Goal: Task Accomplishment & Management: Manage account settings

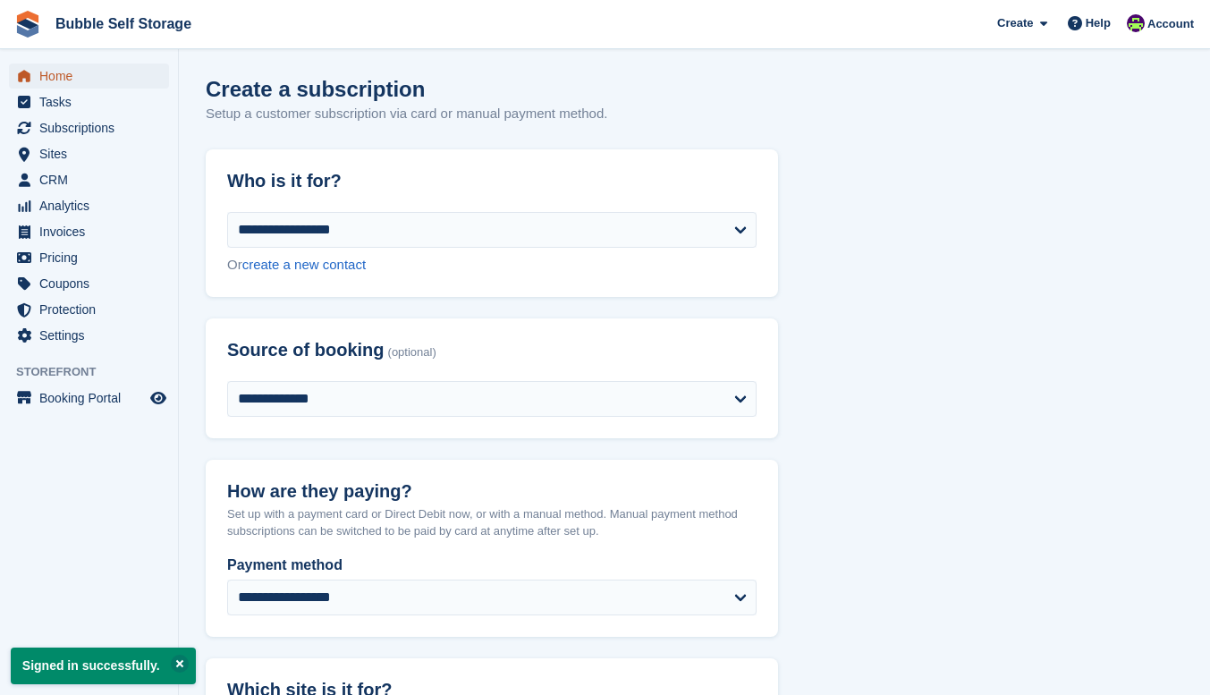
click at [55, 69] on span "Home" at bounding box center [92, 75] width 107 height 25
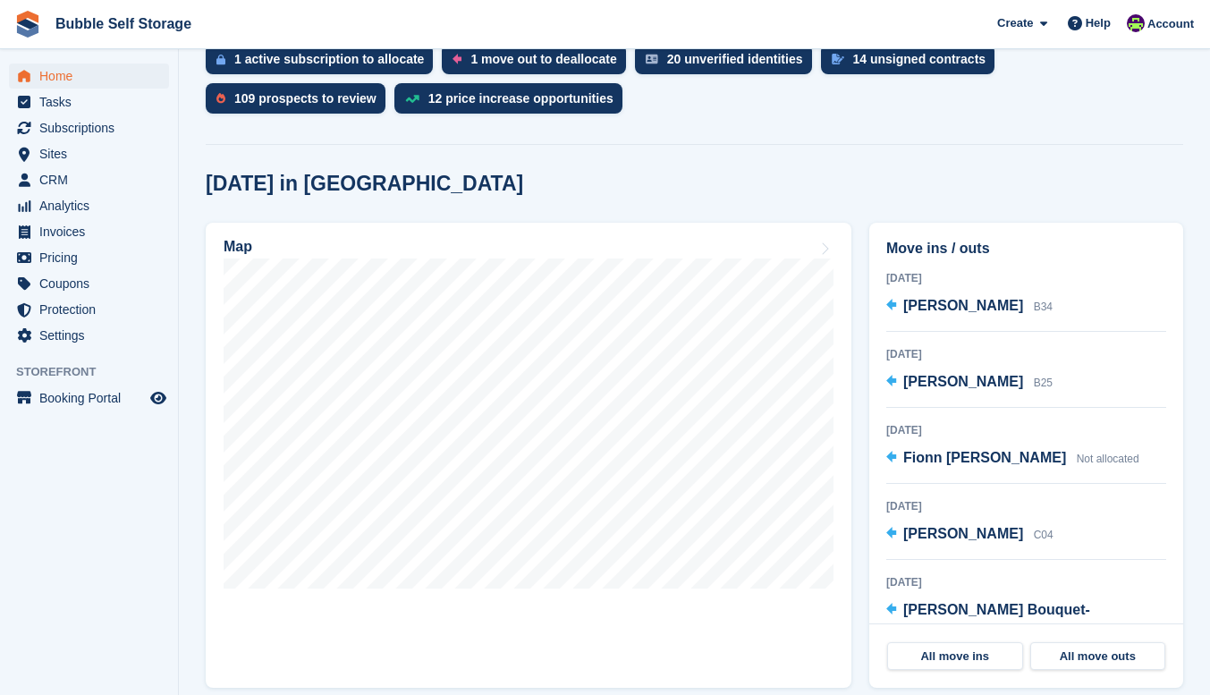
scroll to position [626, 0]
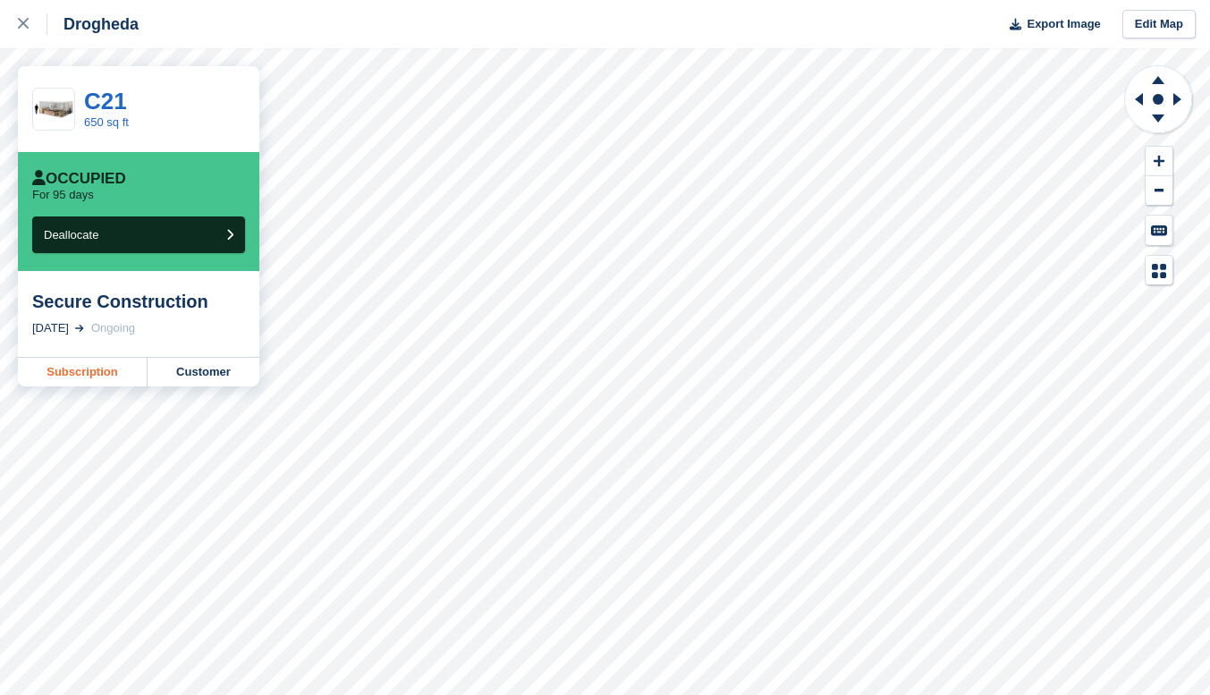
click at [72, 376] on link "Subscription" at bounding box center [83, 372] width 130 height 29
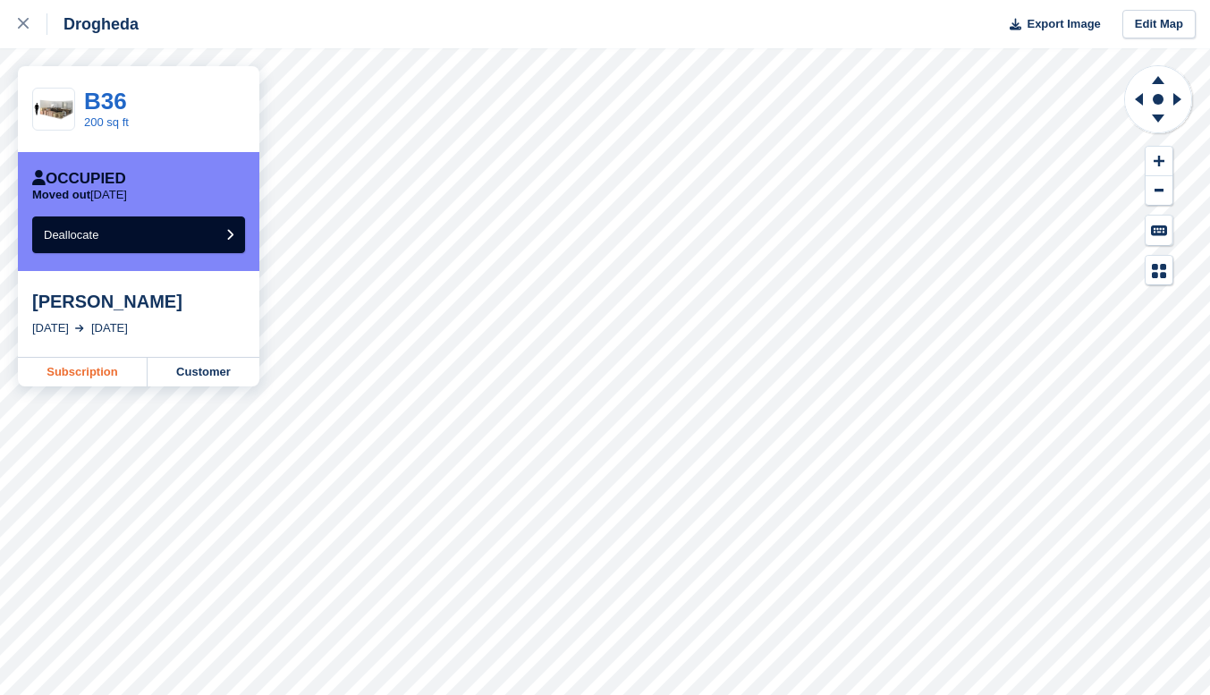
click at [73, 374] on link "Subscription" at bounding box center [83, 372] width 130 height 29
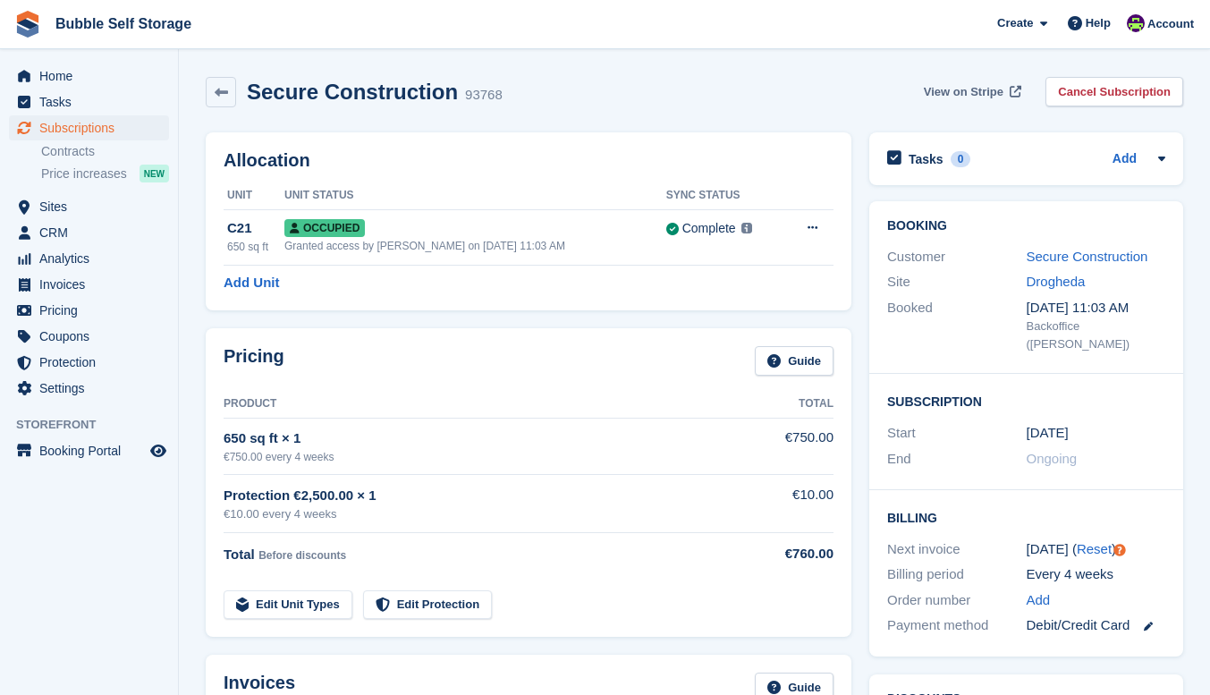
click at [941, 91] on span "View on Stripe" at bounding box center [964, 92] width 80 height 18
click at [1084, 252] on link "Secure Construction" at bounding box center [1087, 256] width 122 height 15
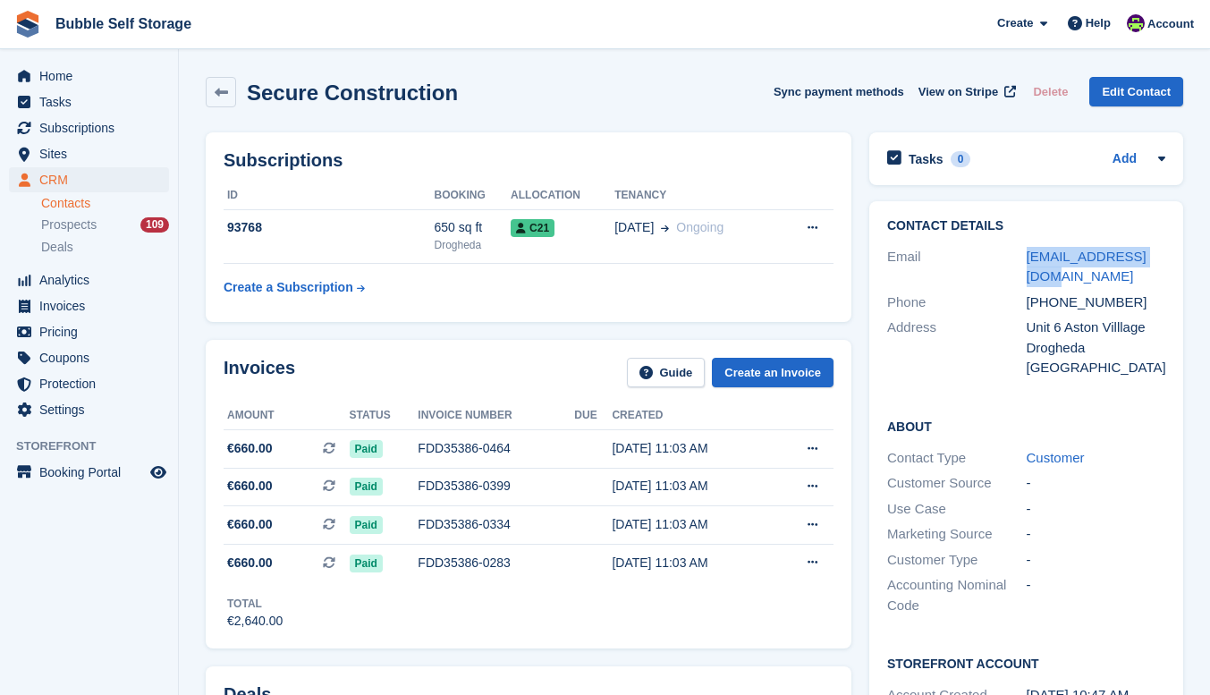
drag, startPoint x: 1165, startPoint y: 255, endPoint x: 1020, endPoint y: 257, distance: 144.9
click at [1020, 257] on div "Contact Details Email secureb84@gmail.com Phone +353858603279 Address Unit 6 As…" at bounding box center [1026, 300] width 314 height 198
copy div "secureb84@gmail.com"
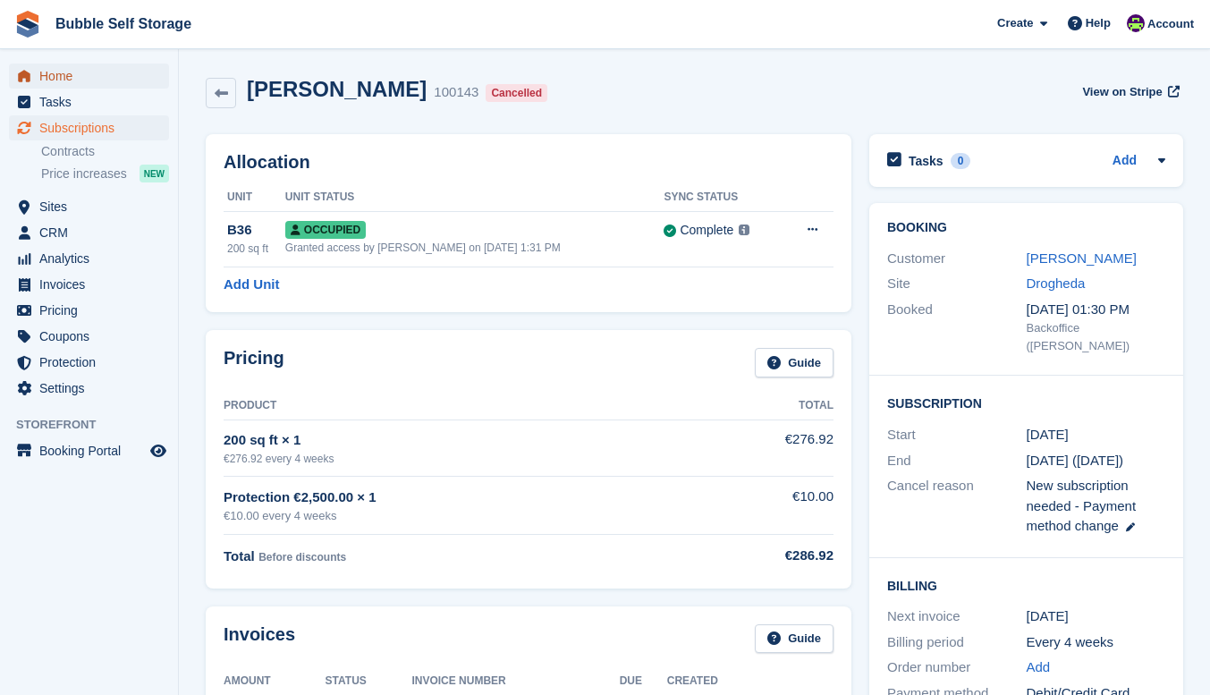
click at [61, 72] on span "Home" at bounding box center [92, 75] width 107 height 25
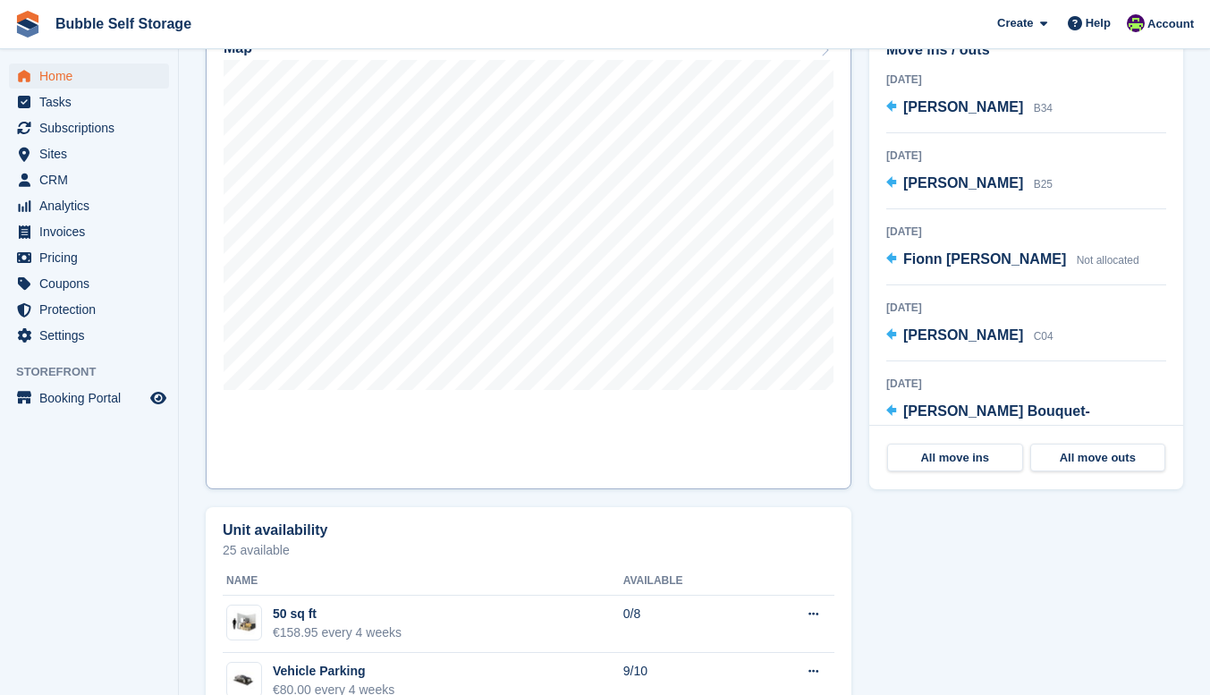
scroll to position [626, 0]
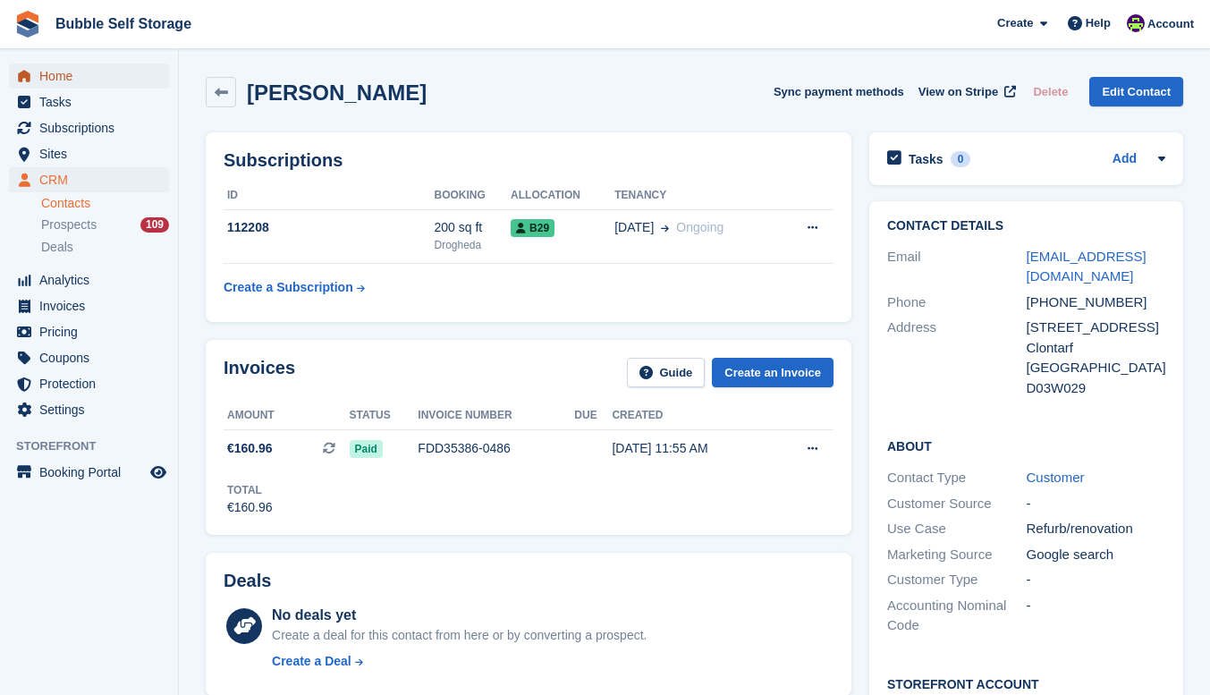
click at [67, 87] on span "Home" at bounding box center [92, 75] width 107 height 25
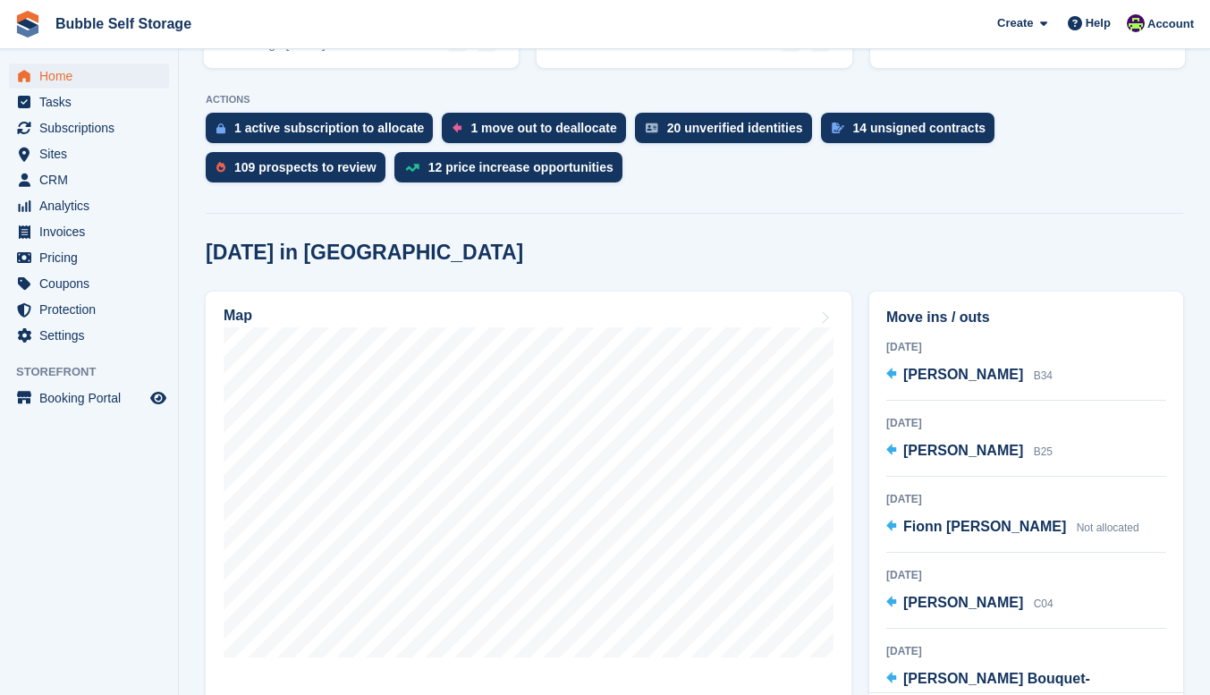
scroll to position [358, 0]
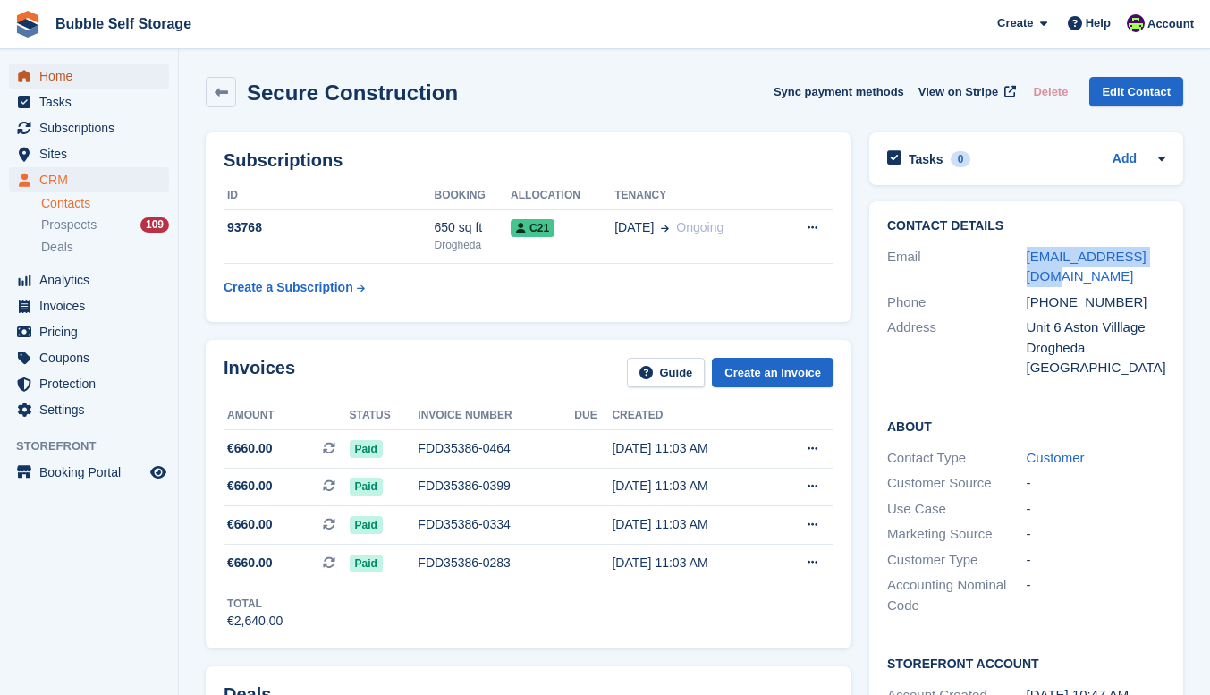
click at [66, 75] on span "Home" at bounding box center [92, 75] width 107 height 25
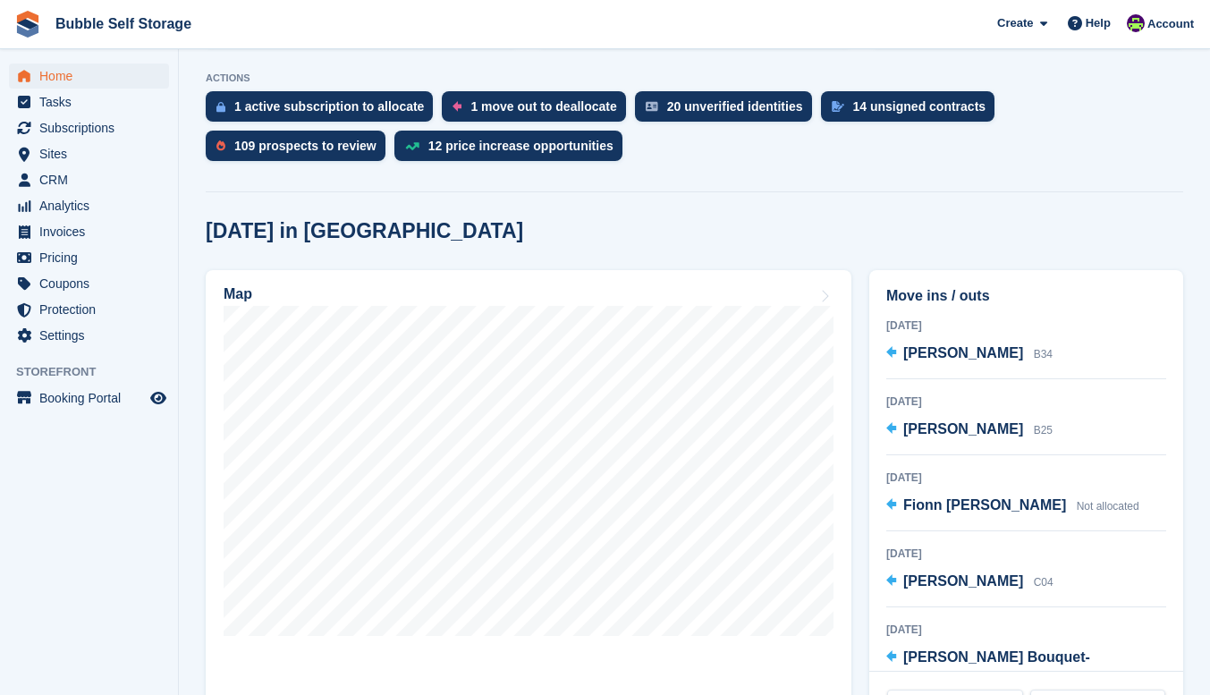
scroll to position [626, 0]
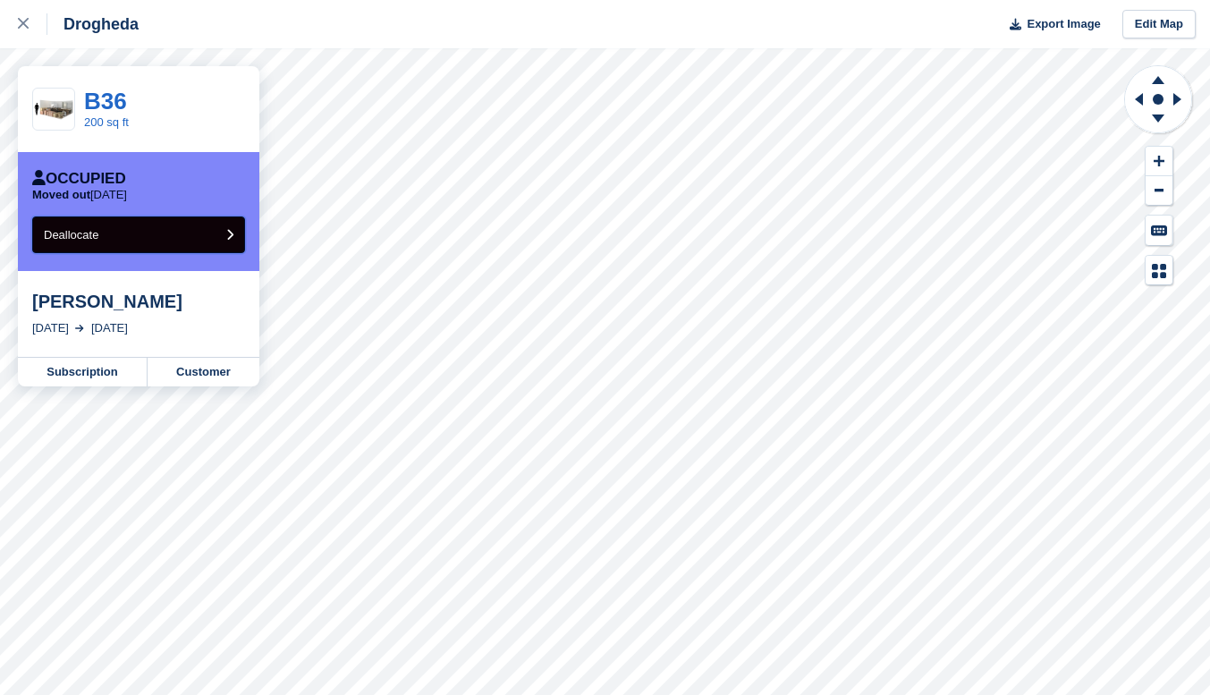
click at [172, 238] on button "Deallocate" at bounding box center [138, 234] width 213 height 37
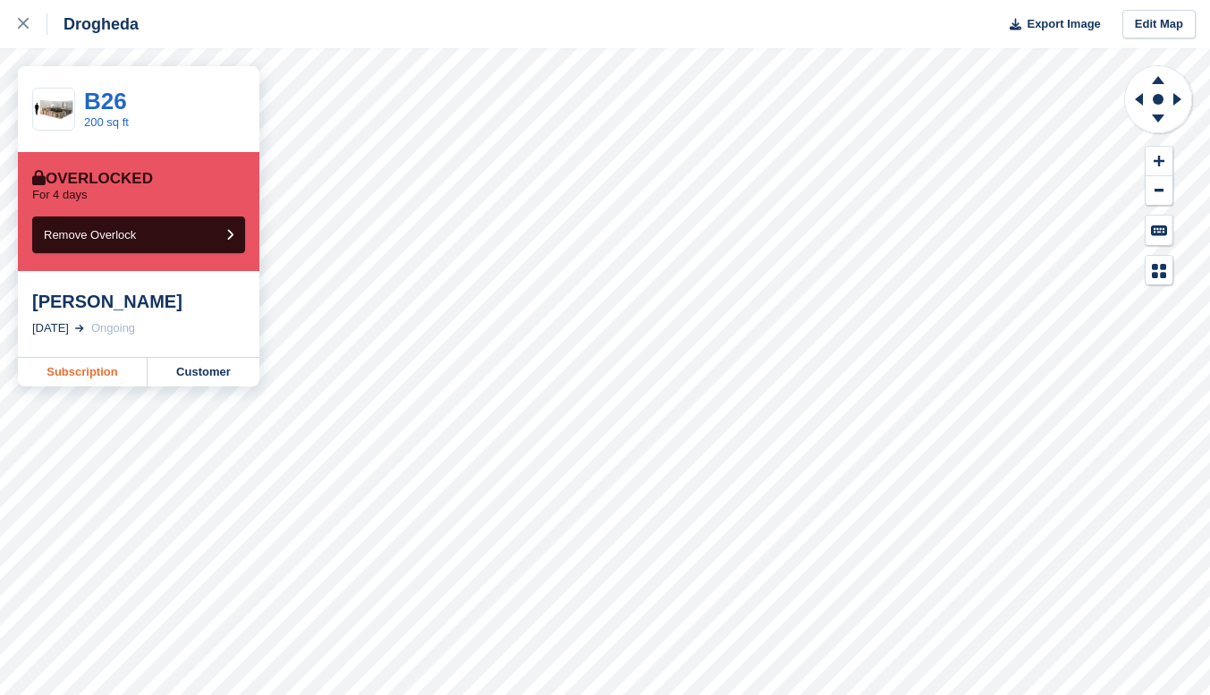
click at [84, 379] on link "Subscription" at bounding box center [83, 372] width 130 height 29
click at [106, 379] on link "Subscription" at bounding box center [83, 372] width 130 height 29
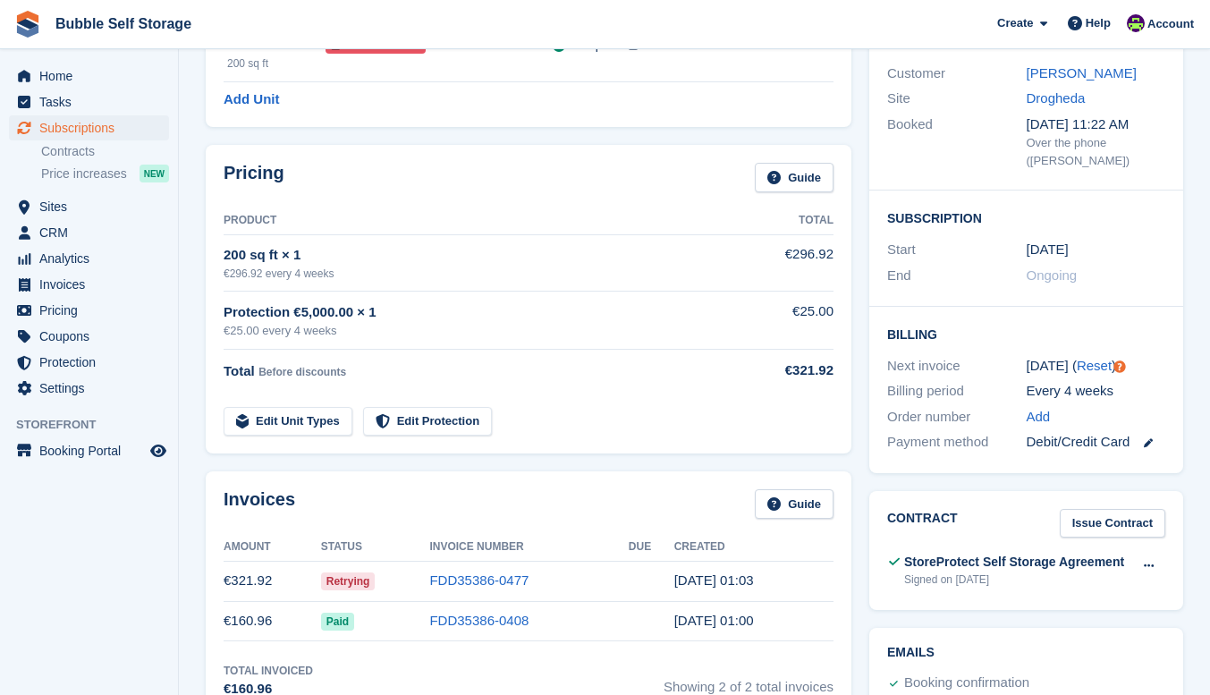
scroll to position [268, 0]
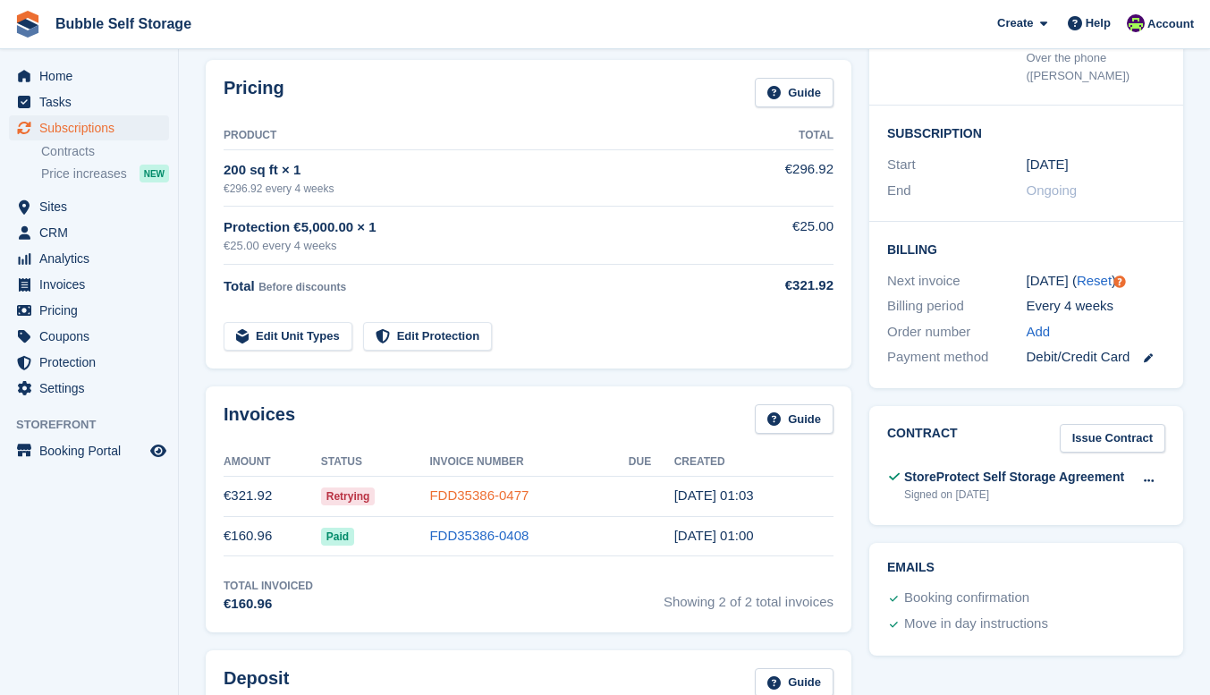
click at [458, 499] on link "FDD35386-0477" at bounding box center [478, 494] width 99 height 15
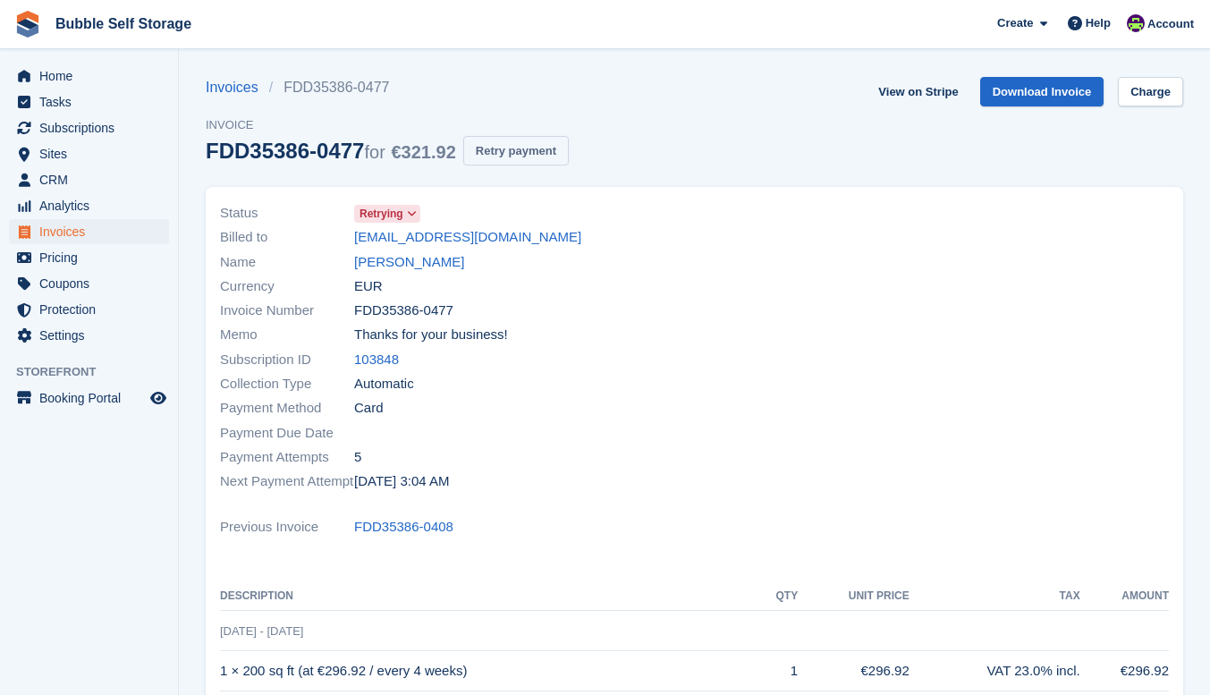
click at [520, 154] on button "Retry payment" at bounding box center [515, 151] width 105 height 30
click at [63, 72] on span "Home" at bounding box center [92, 75] width 107 height 25
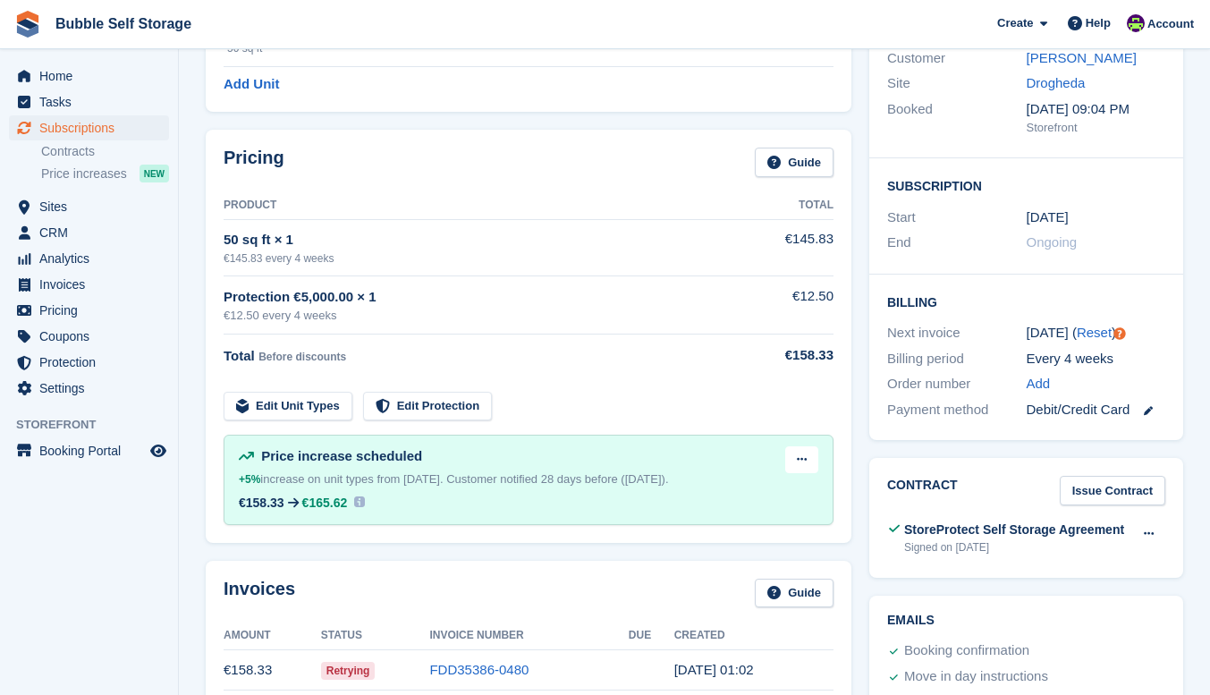
scroll to position [358, 0]
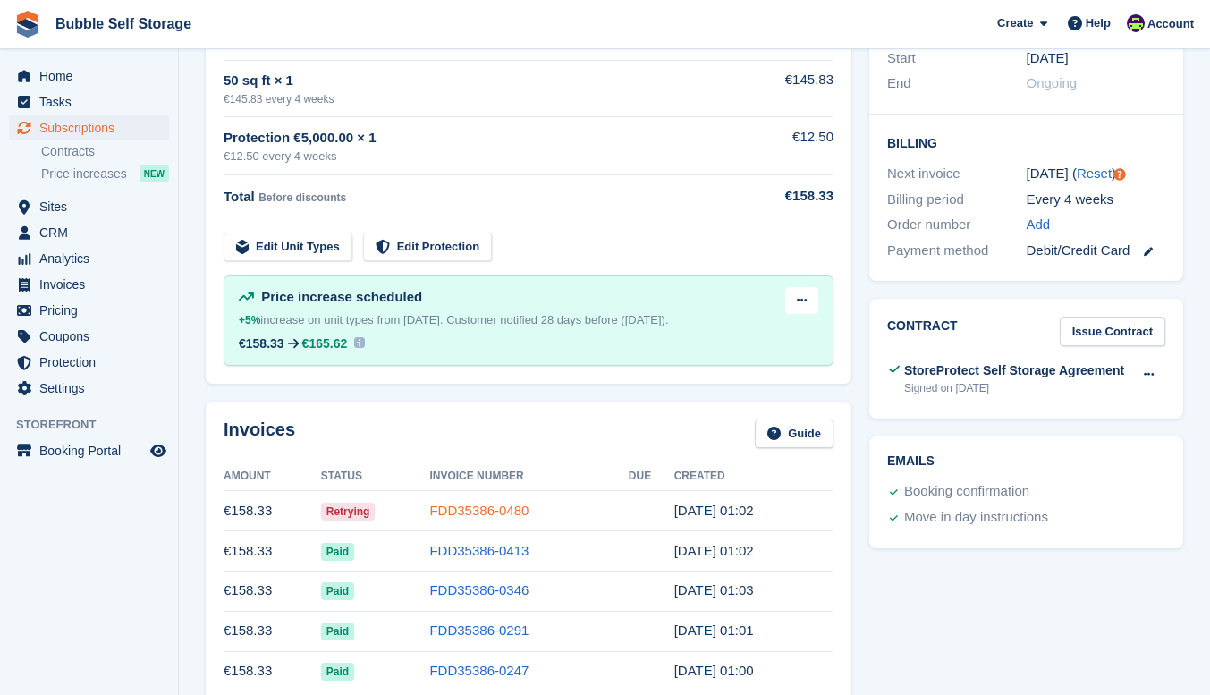
click at [468, 509] on link "FDD35386-0480" at bounding box center [478, 509] width 99 height 15
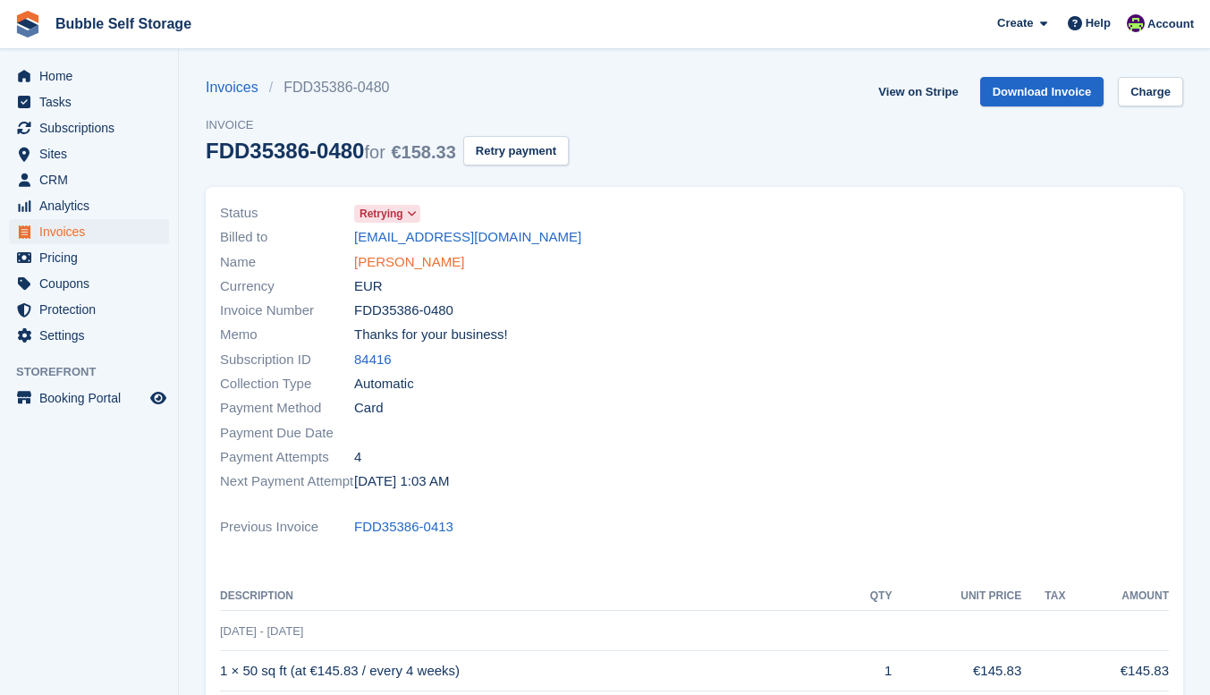
click at [426, 263] on link "Juru Ashling Tadiwe" at bounding box center [409, 262] width 110 height 21
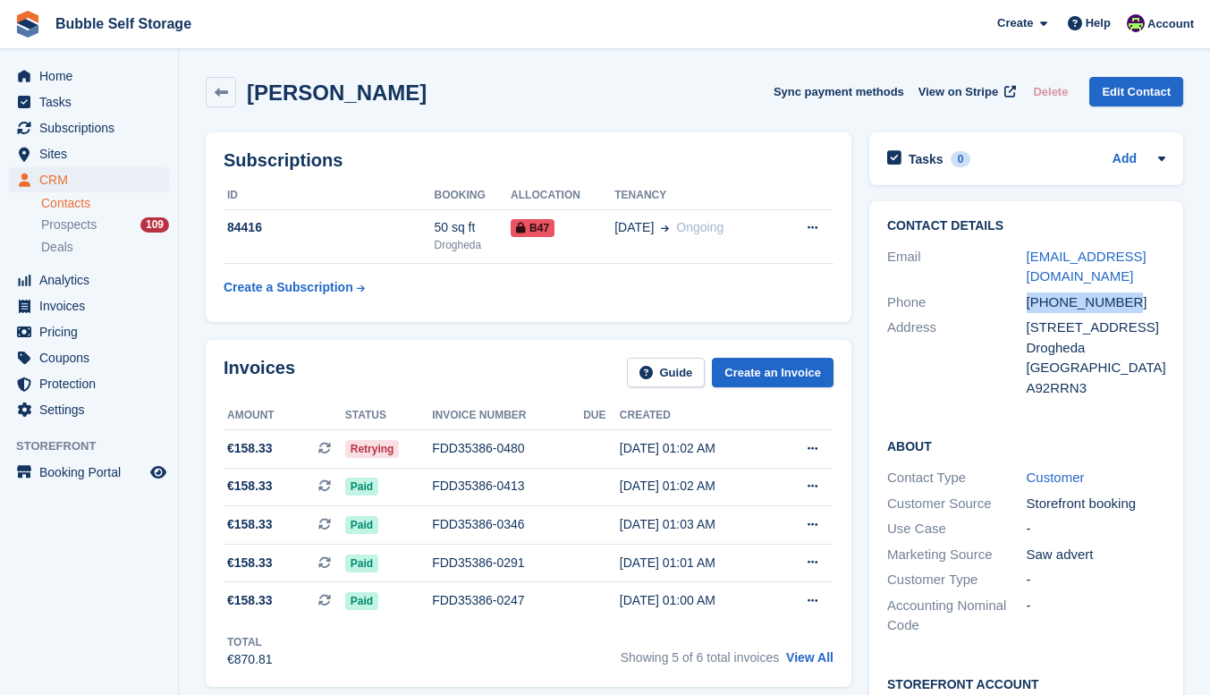
drag, startPoint x: 1141, startPoint y: 299, endPoint x: 1016, endPoint y: 306, distance: 125.4
click at [1016, 306] on div "Phone +353831796223" at bounding box center [1026, 303] width 278 height 26
copy div "+353831796223"
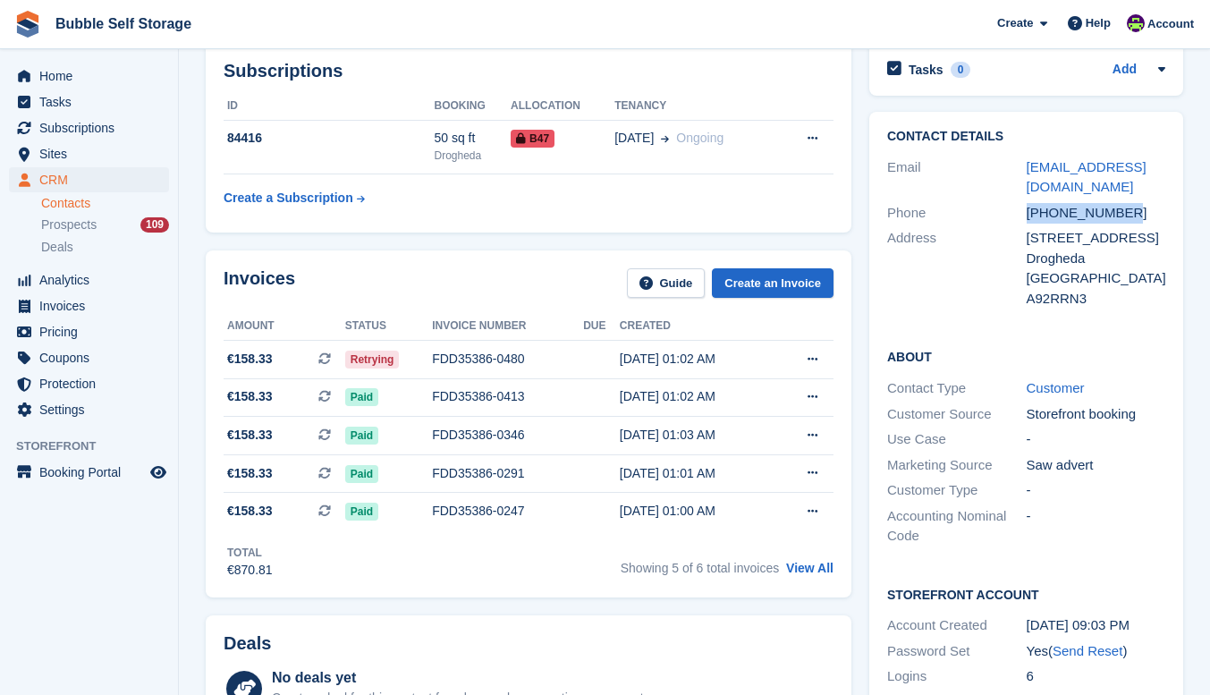
copy div "+353831796223"
click at [72, 80] on span "Home" at bounding box center [92, 75] width 107 height 25
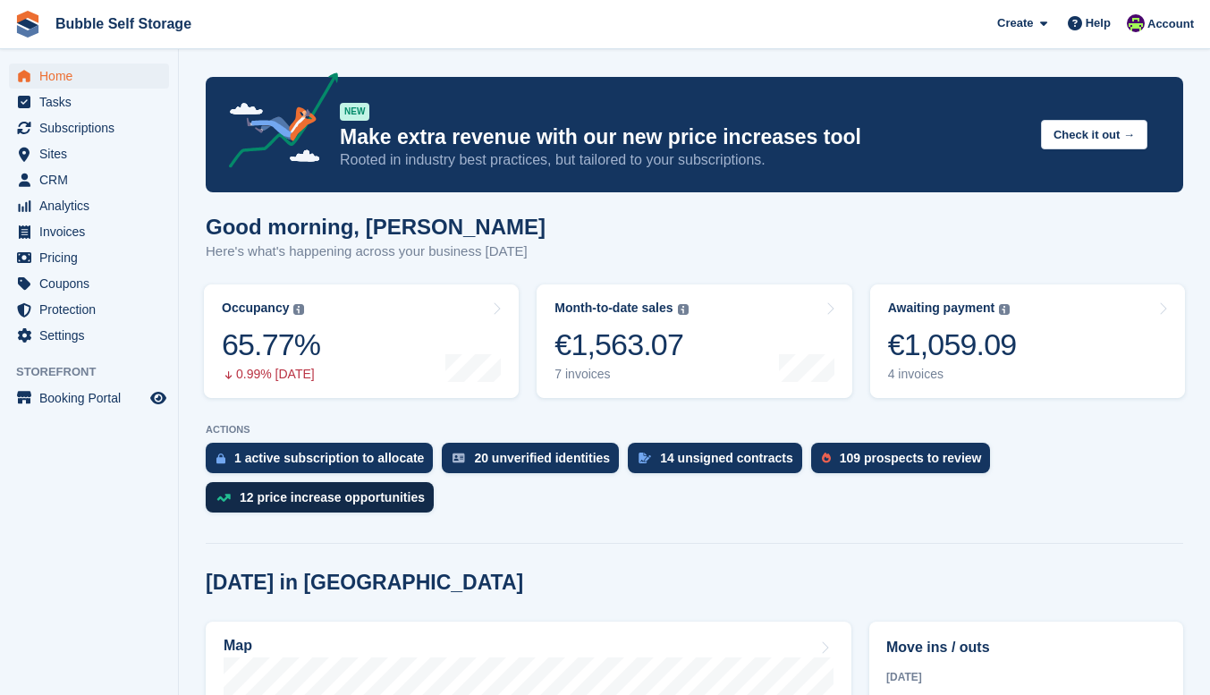
scroll to position [447, 0]
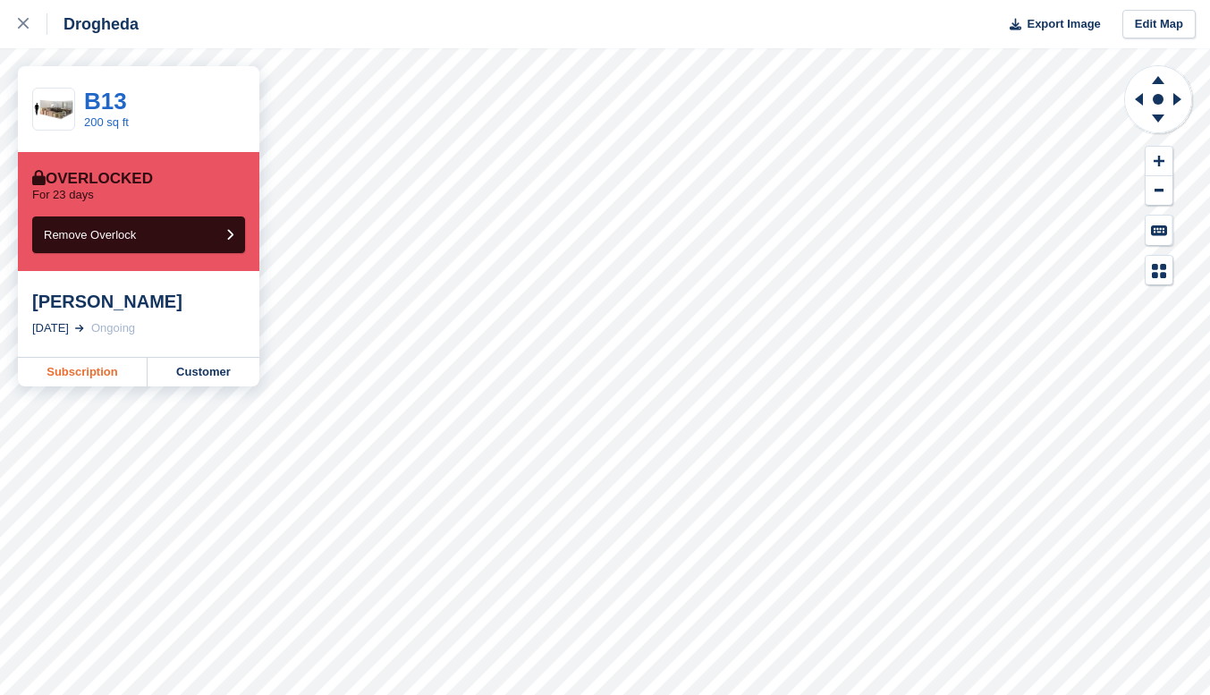
click at [86, 372] on link "Subscription" at bounding box center [83, 372] width 130 height 29
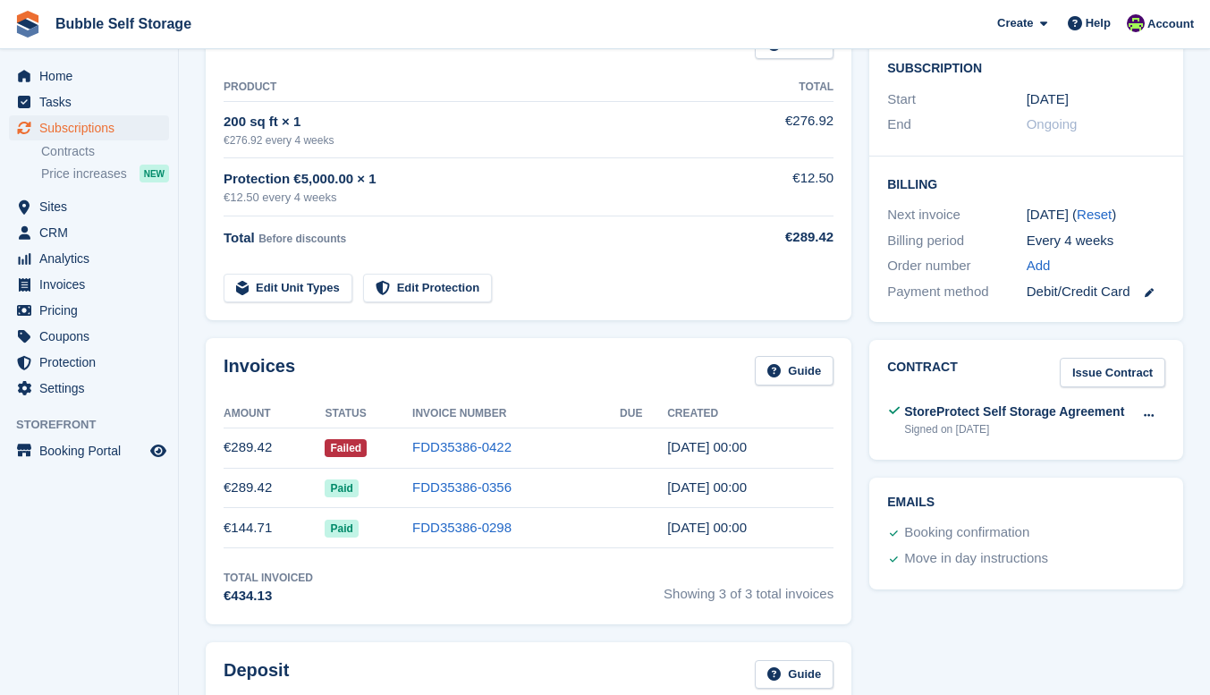
scroll to position [358, 0]
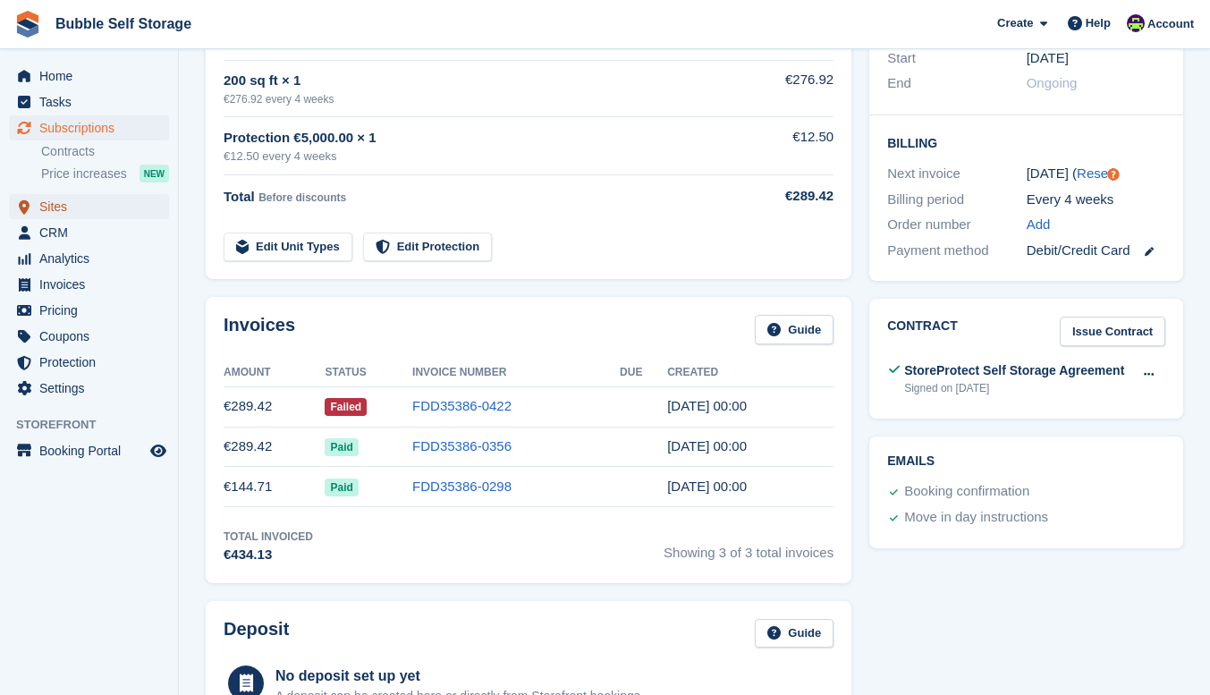
click at [66, 210] on span "Sites" at bounding box center [92, 206] width 107 height 25
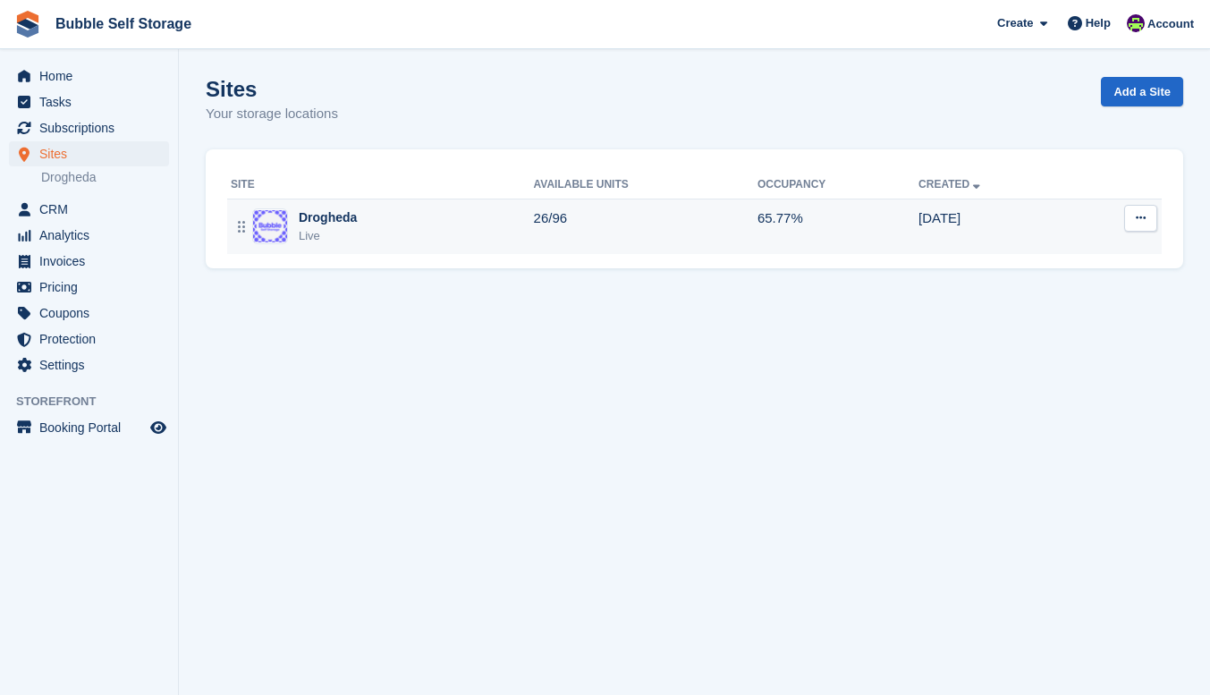
click at [479, 214] on div "Drogheda Live" at bounding box center [382, 226] width 303 height 37
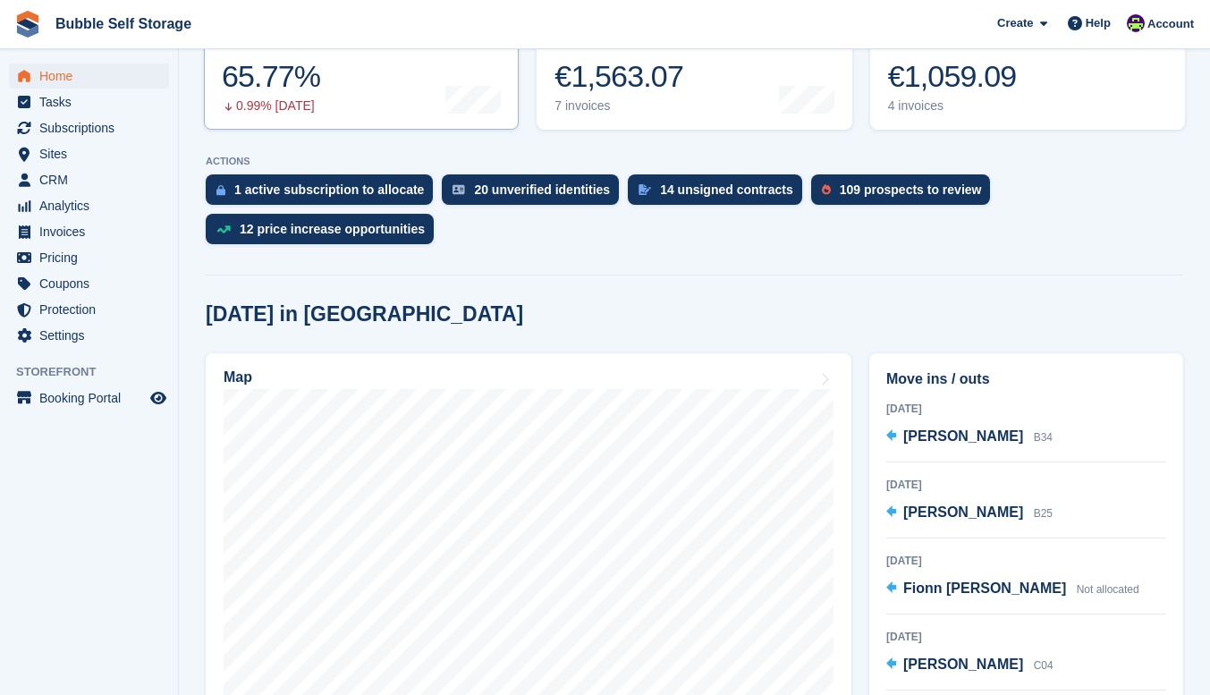
scroll to position [536, 0]
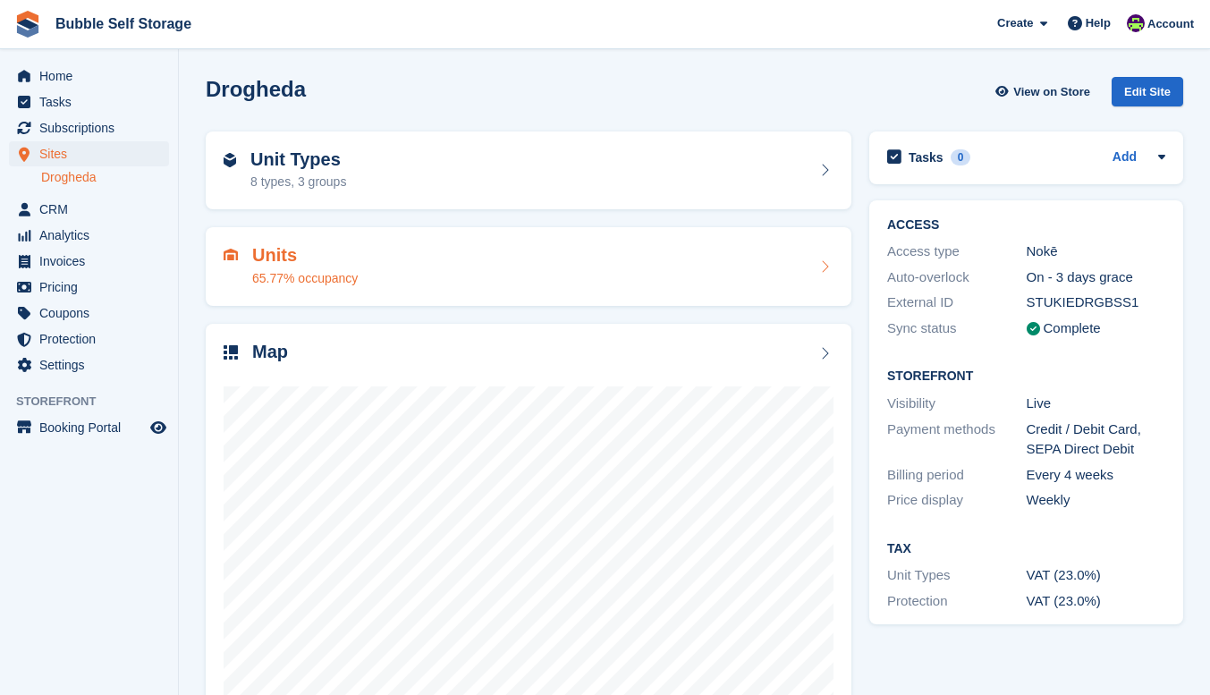
click at [326, 278] on div "65.77% occupancy" at bounding box center [304, 278] width 105 height 19
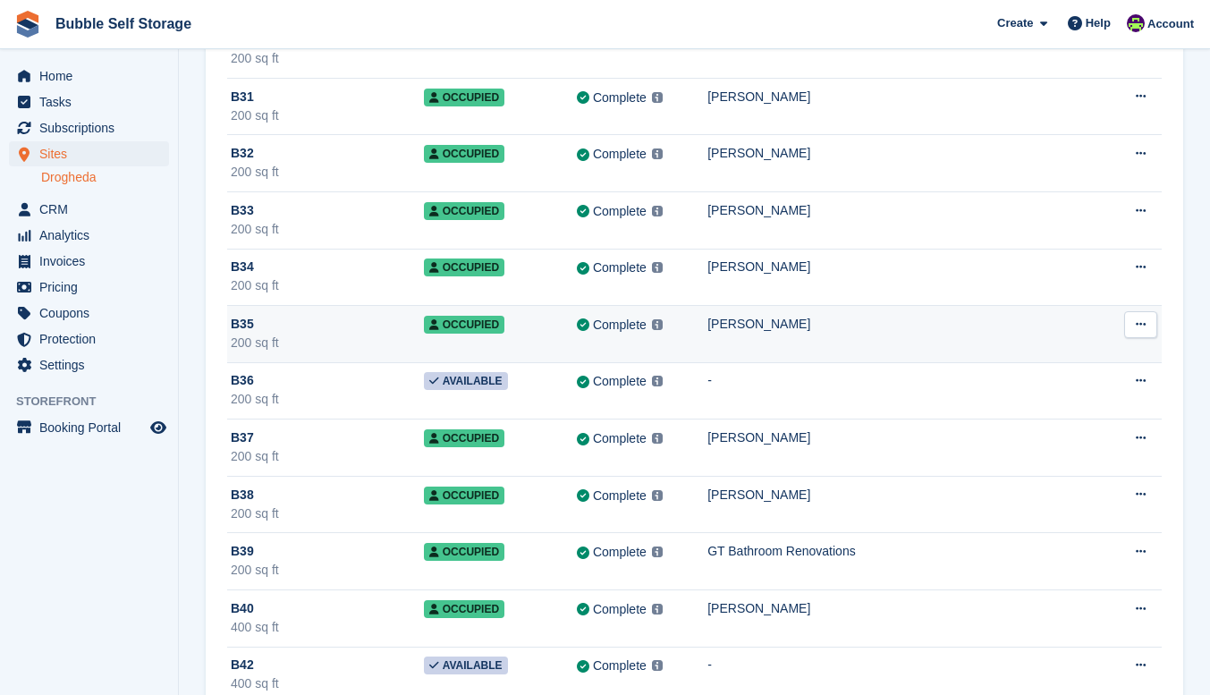
scroll to position [1699, 0]
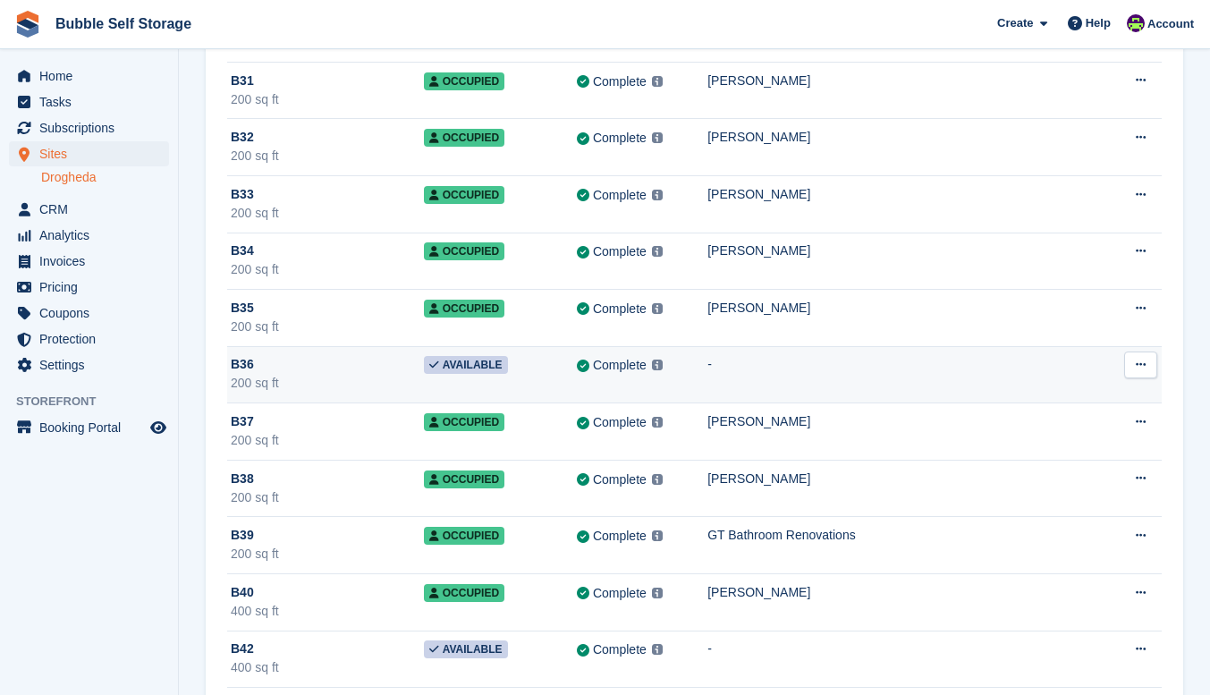
click at [1131, 366] on button at bounding box center [1140, 364] width 33 height 27
click at [882, 353] on td "-" at bounding box center [905, 374] width 397 height 57
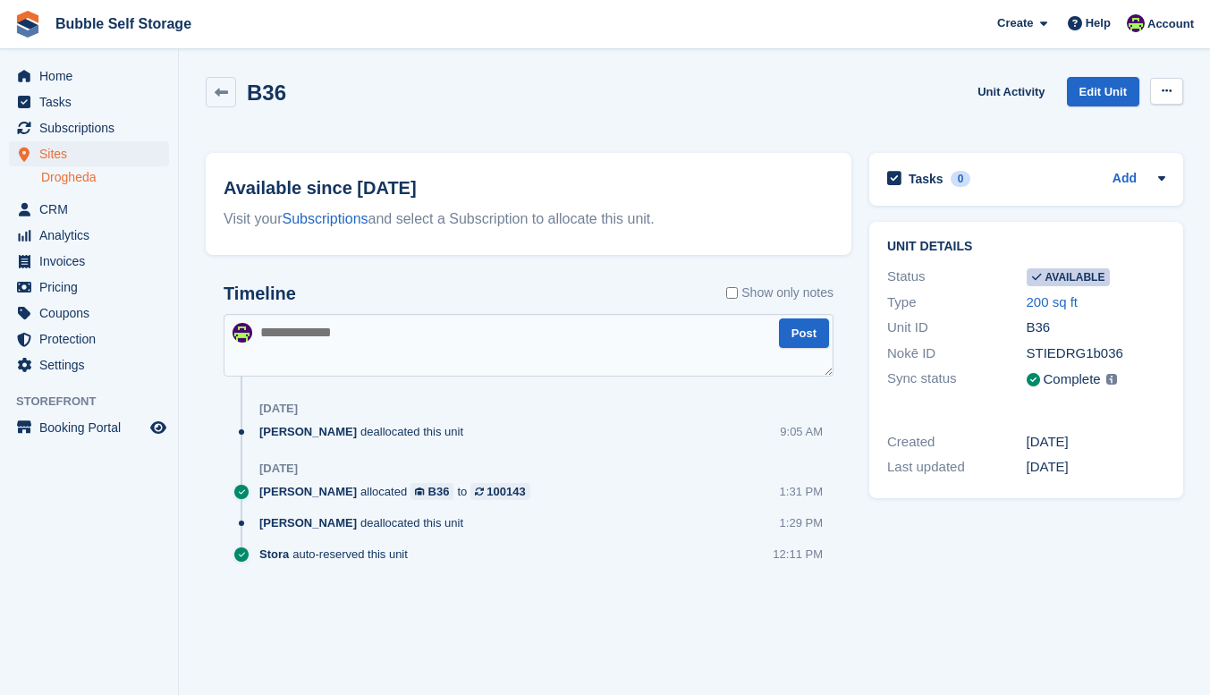
click at [1167, 89] on icon at bounding box center [1166, 91] width 10 height 12
click at [1135, 124] on p "Make unavailable" at bounding box center [1097, 125] width 156 height 23
